Goal: Use online tool/utility: Use online tool/utility

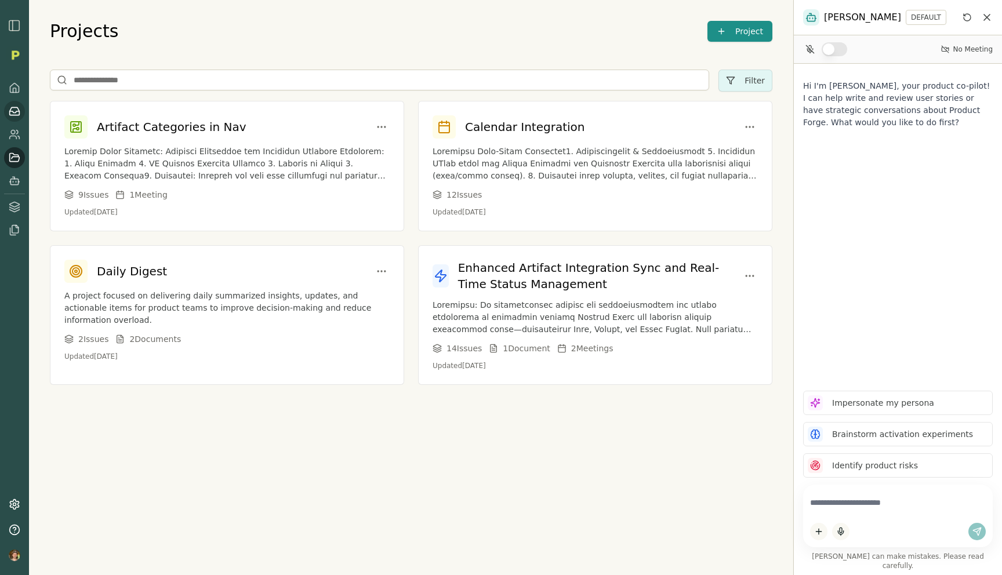
click at [13, 115] on icon at bounding box center [15, 111] width 10 height 8
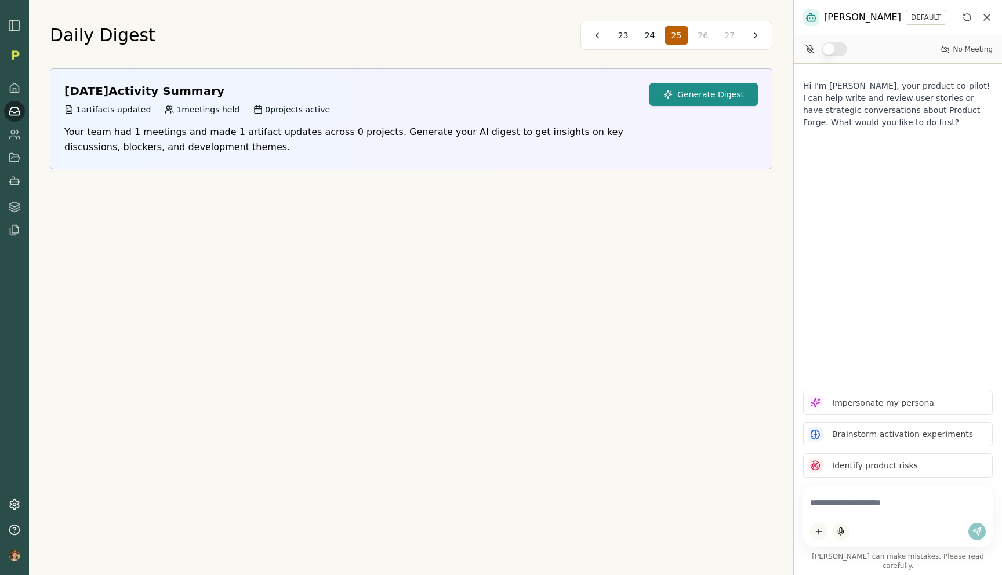
click at [699, 90] on button "Generate Digest" at bounding box center [704, 94] width 108 height 23
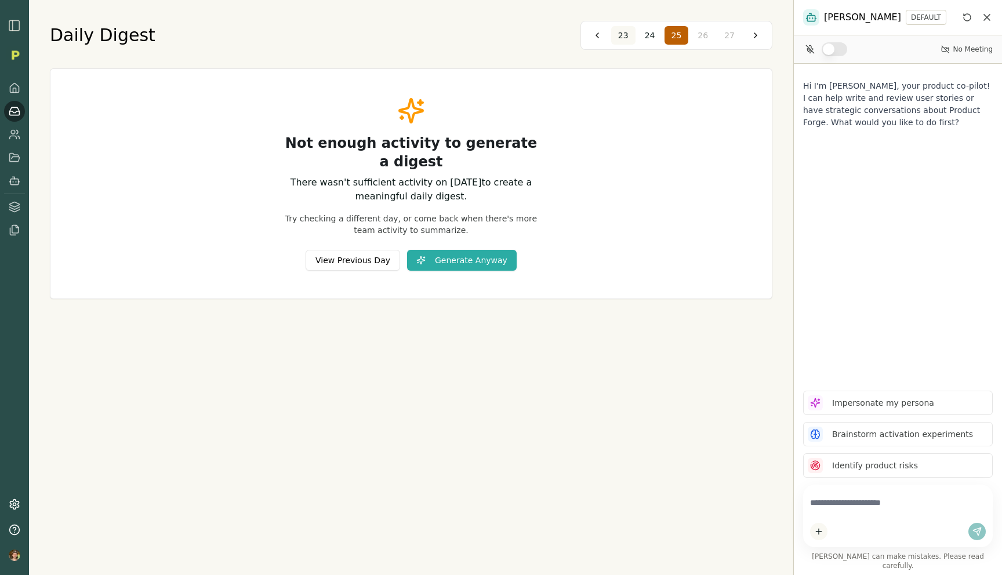
click at [645, 37] on button "24" at bounding box center [650, 35] width 24 height 19
click at [704, 44] on button "25" at bounding box center [703, 35] width 24 height 19
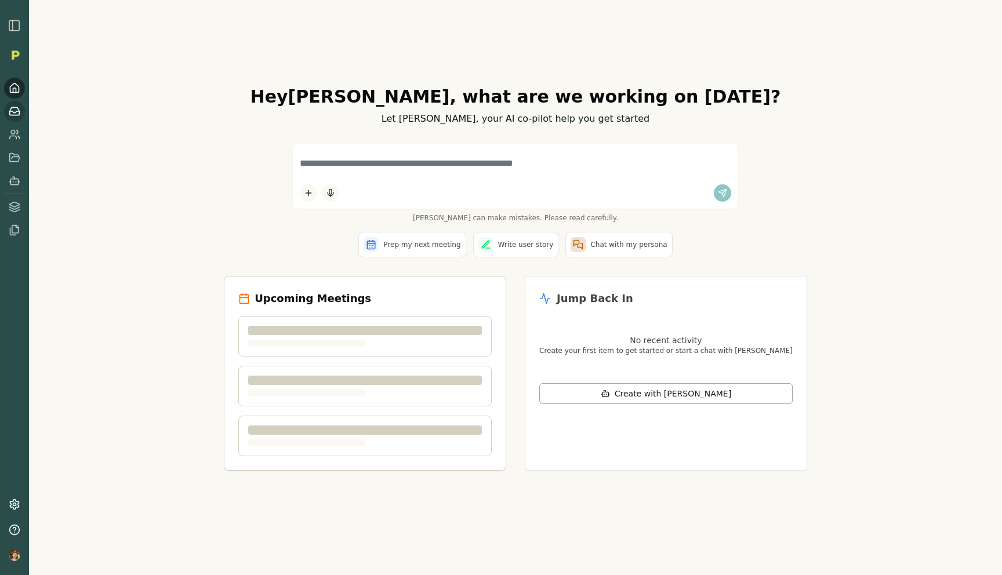
click at [14, 112] on icon at bounding box center [15, 112] width 12 height 12
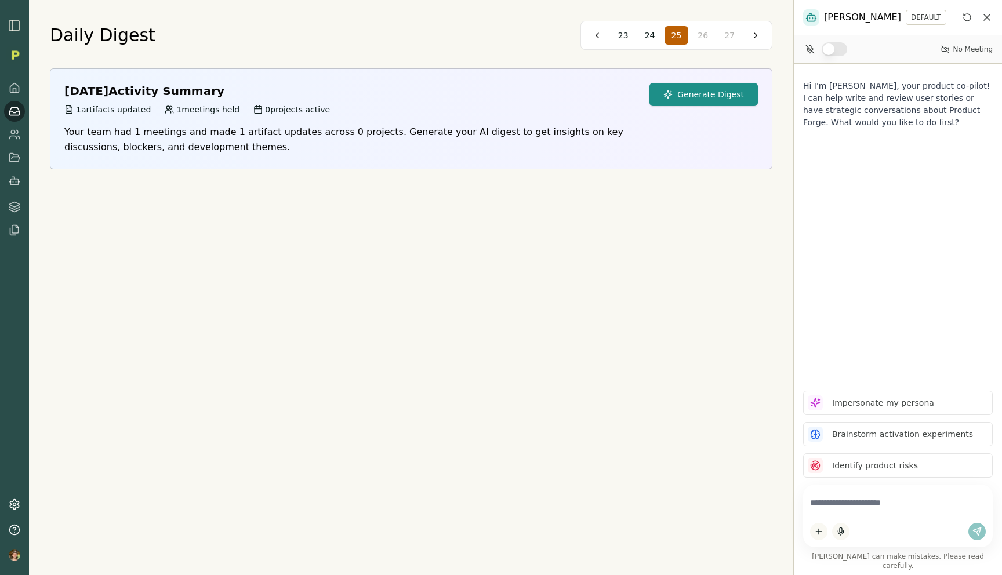
click at [697, 93] on button "Generate Digest" at bounding box center [704, 94] width 108 height 23
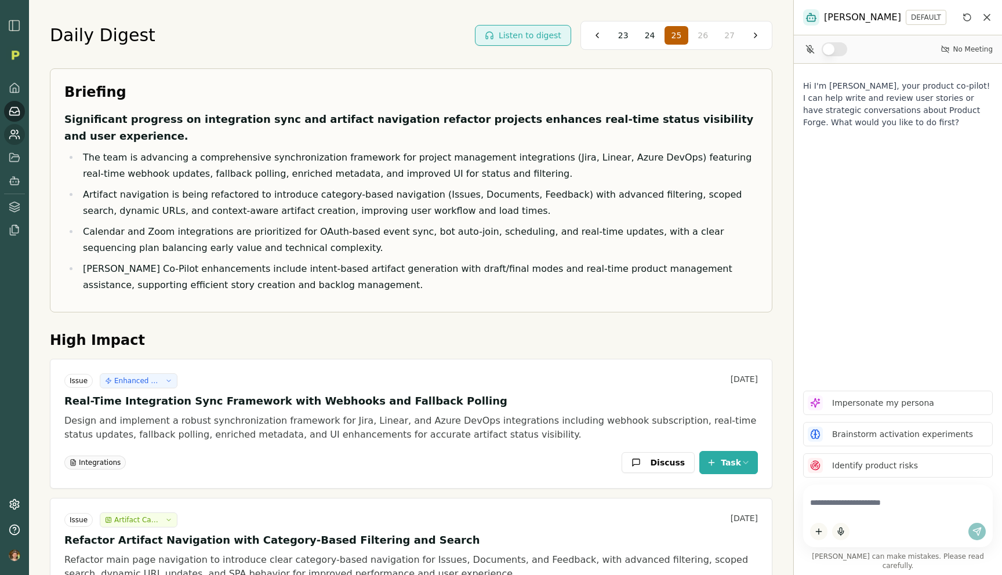
click at [13, 141] on link at bounding box center [14, 134] width 21 height 21
